Goal: Information Seeking & Learning: Learn about a topic

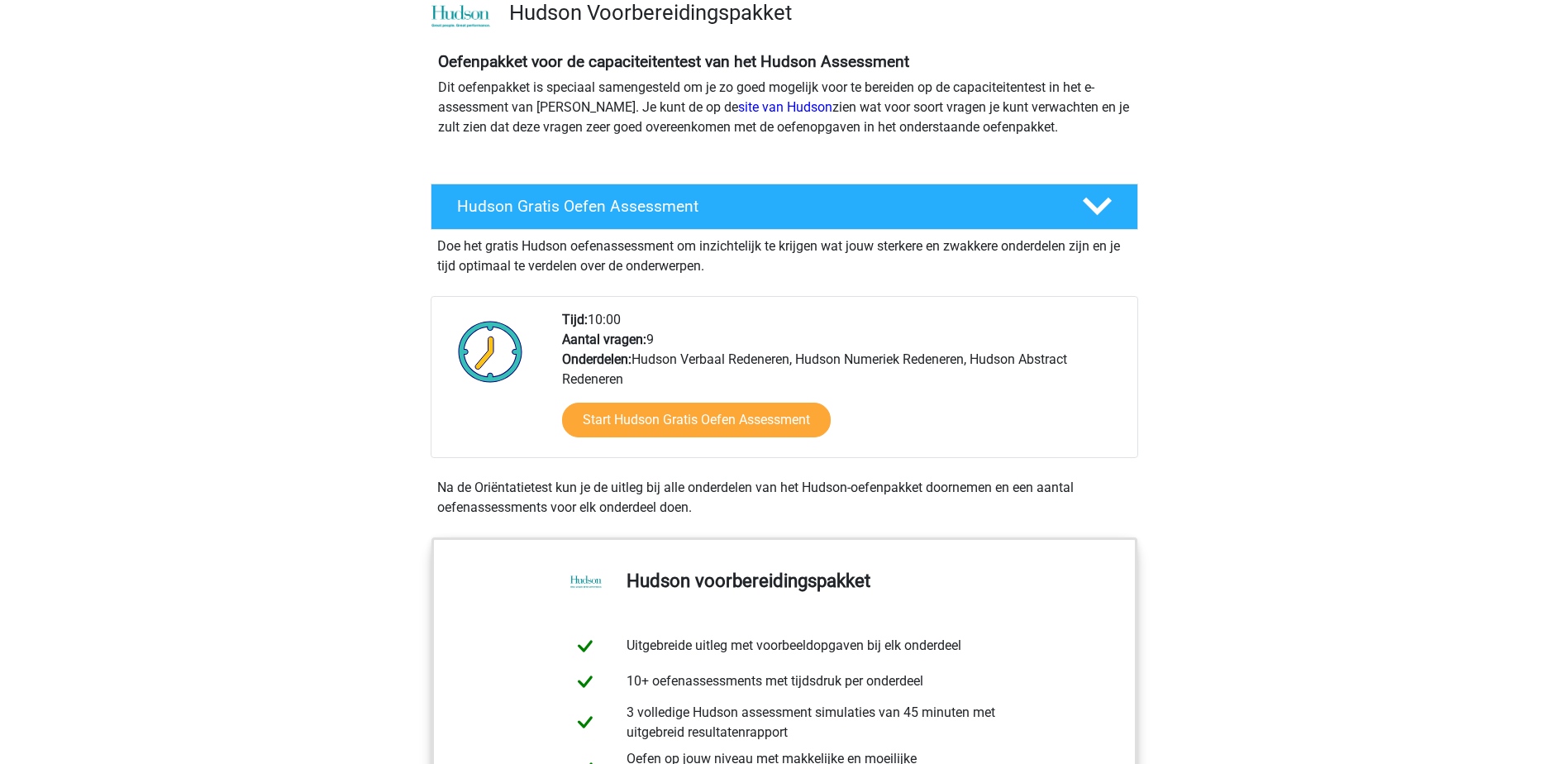
scroll to position [83, 0]
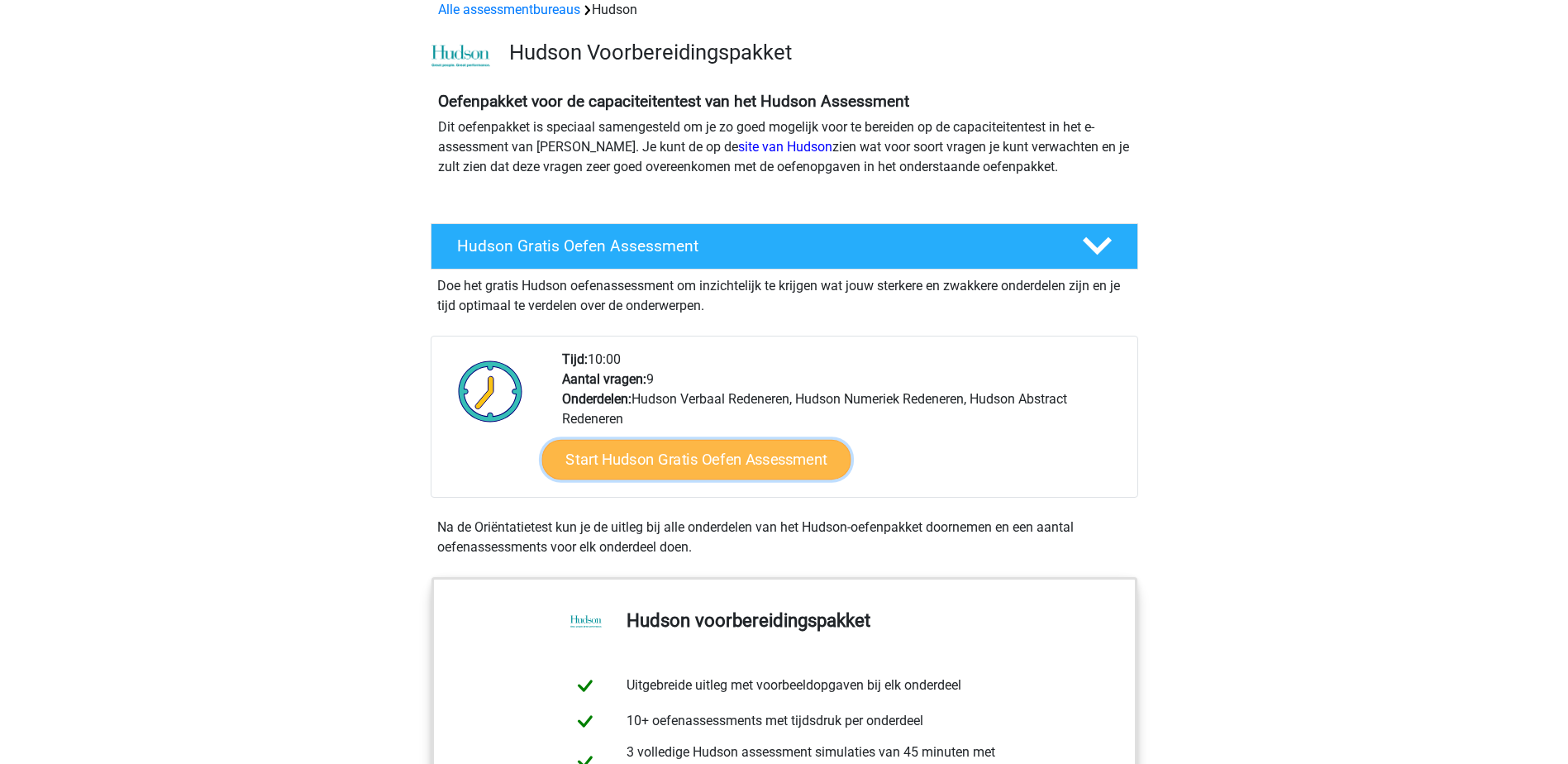
click at [682, 461] on link "Start Hudson Gratis Oefen Assessment" at bounding box center [696, 459] width 309 height 40
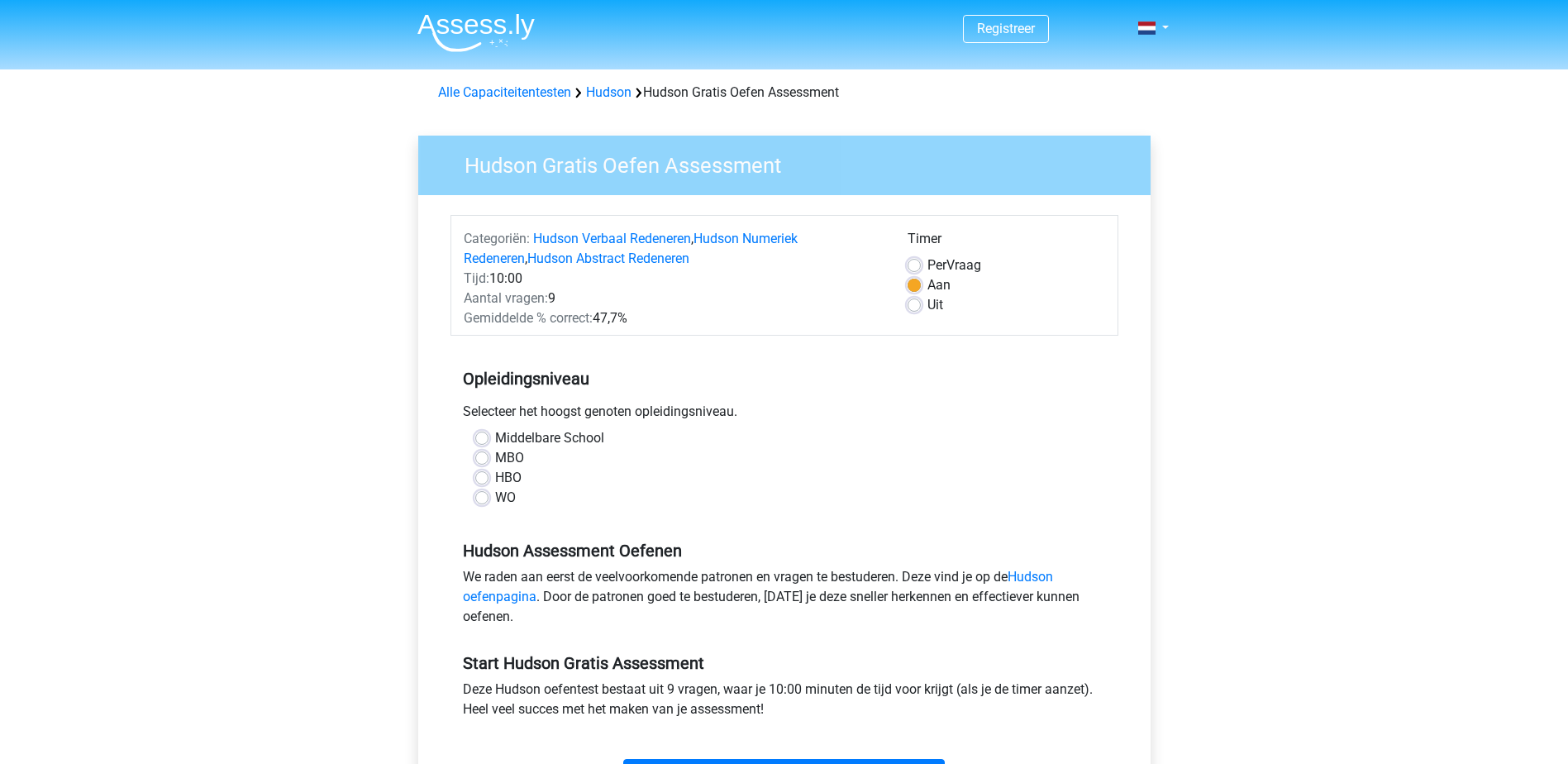
click at [927, 306] on label "Uit" at bounding box center [935, 305] width 16 height 19
click at [917, 306] on input "Uit" at bounding box center [915, 303] width 14 height 17
radio input "true"
click at [495, 476] on label "HBO" at bounding box center [508, 478] width 26 height 19
click at [481, 476] on input "HBO" at bounding box center [483, 476] width 14 height 17
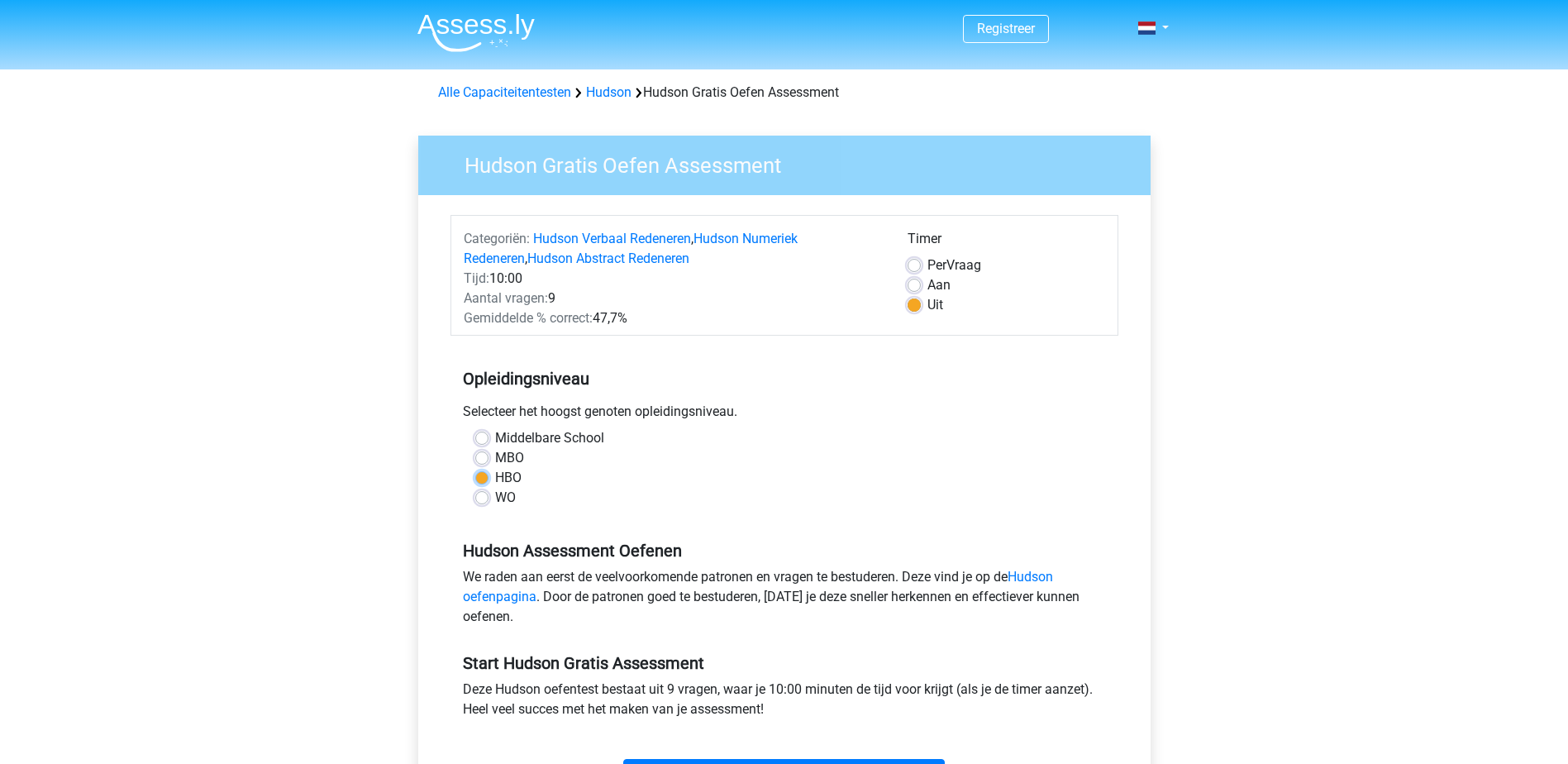
radio input "true"
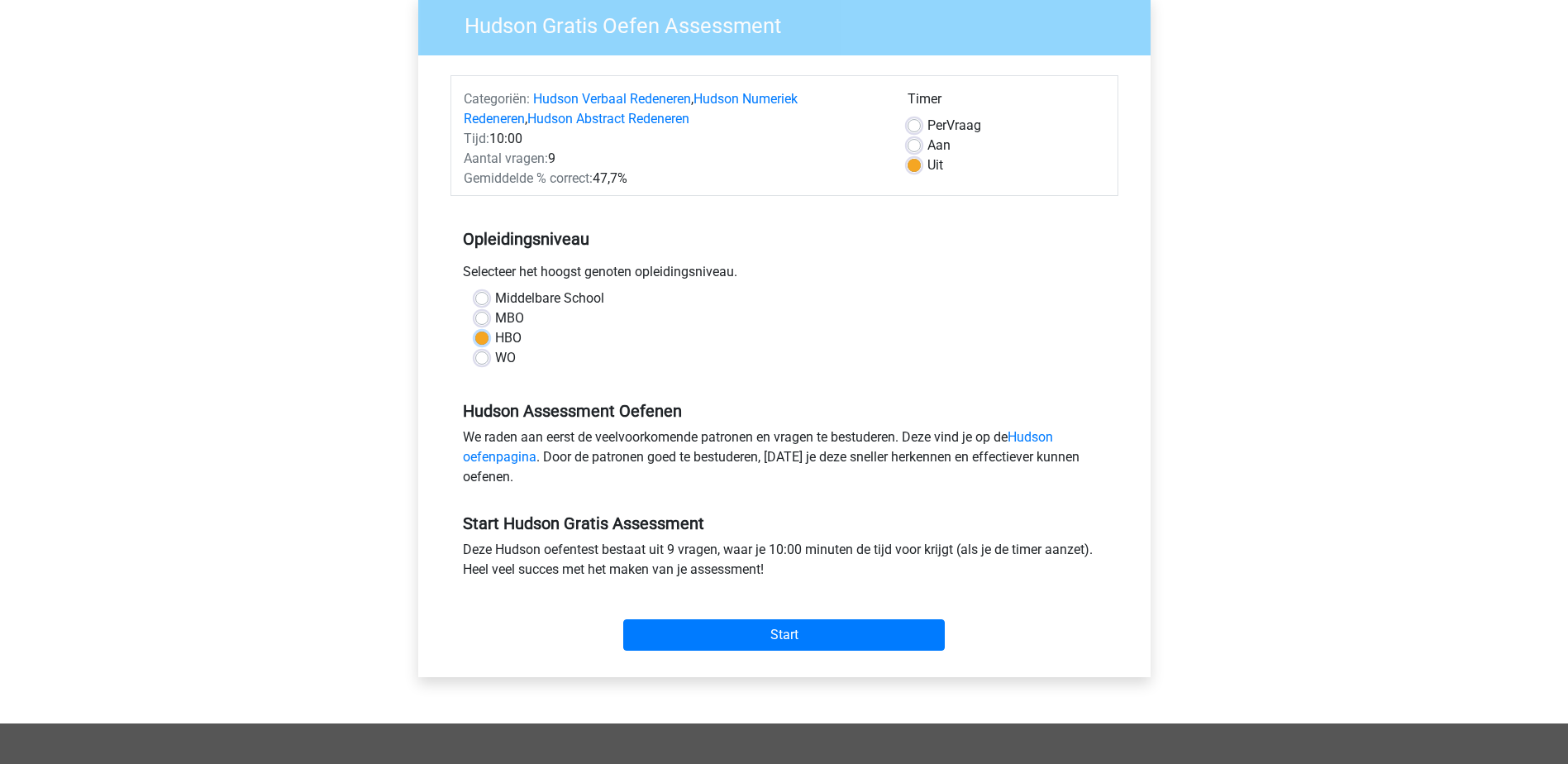
scroll to position [165, 0]
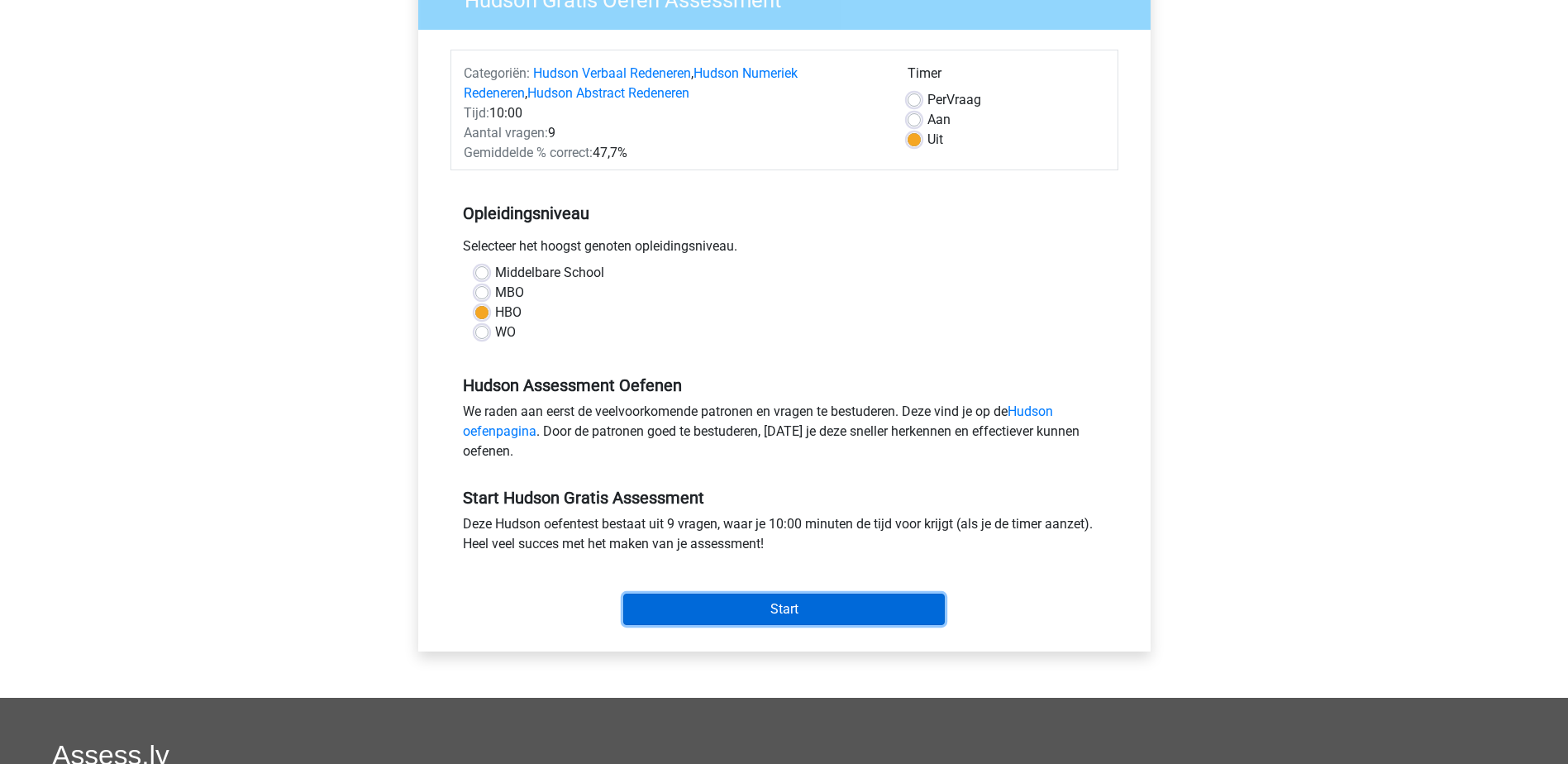
click at [780, 614] on input "Start" at bounding box center [784, 609] width 321 height 31
